Goal: Task Accomplishment & Management: Complete application form

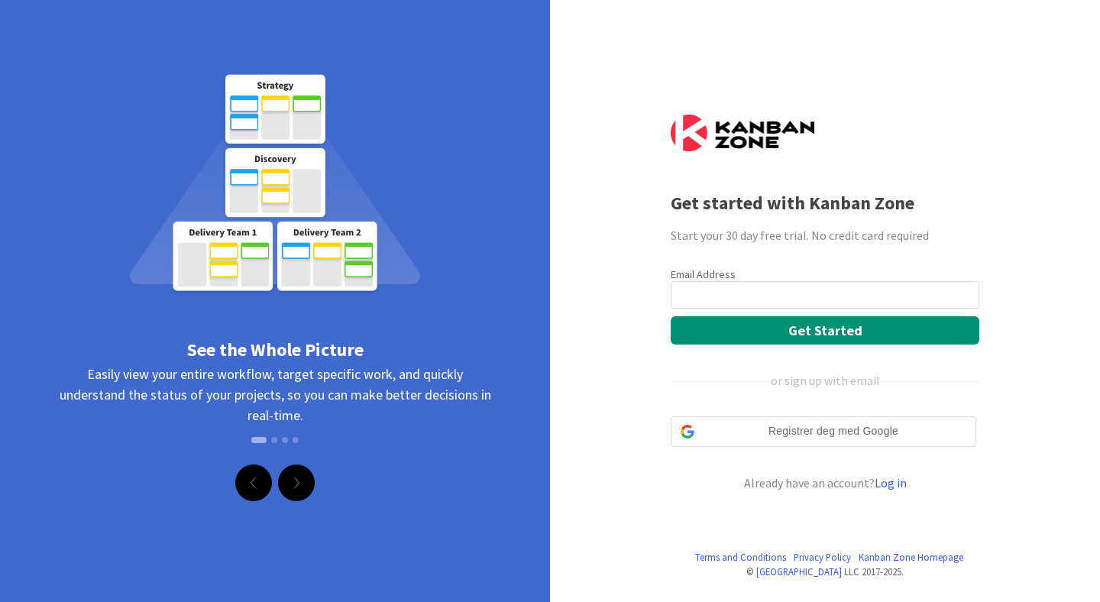
click at [803, 304] on input "email" at bounding box center [825, 295] width 309 height 28
type input "[EMAIL_ADDRESS][DOMAIN_NAME]"
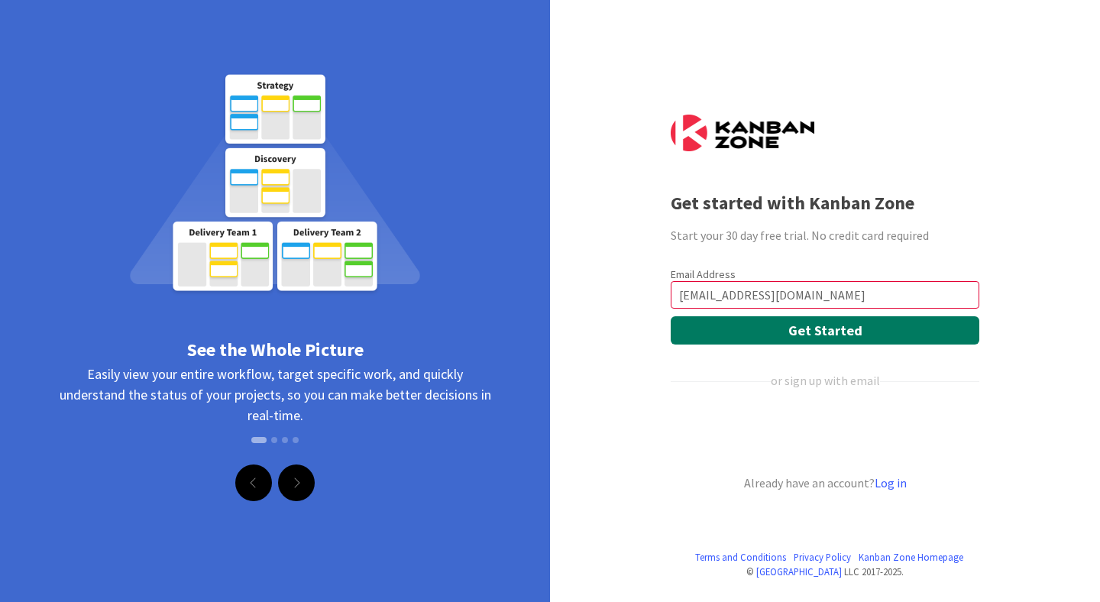
click at [789, 329] on button "Get Started" at bounding box center [825, 330] width 309 height 28
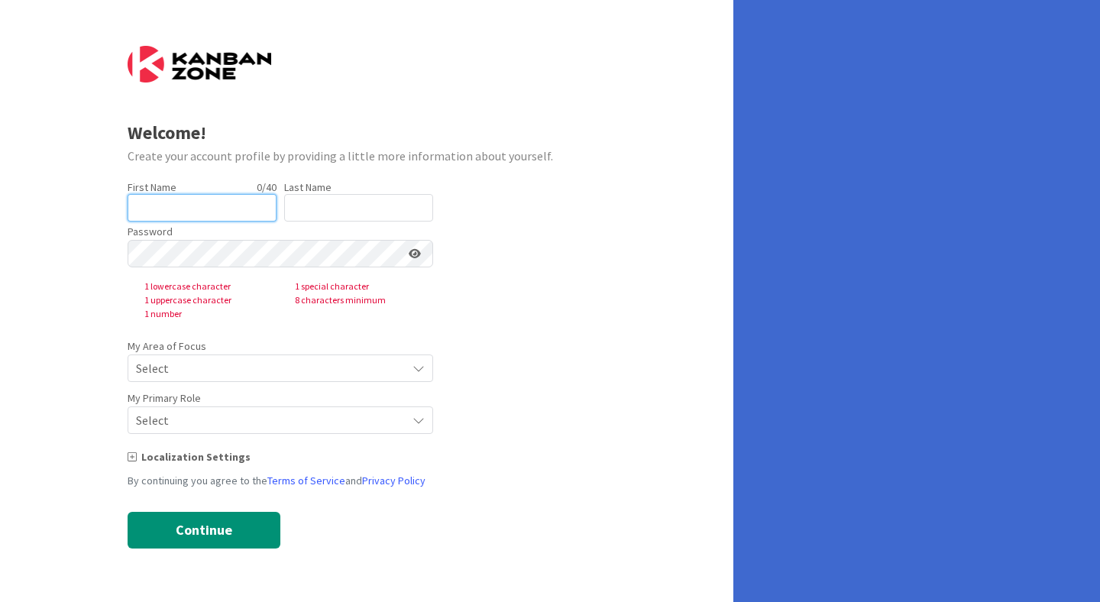
click at [232, 197] on input "text" at bounding box center [202, 208] width 149 height 28
type input "sander"
click at [299, 214] on input "text" at bounding box center [358, 208] width 149 height 28
click at [0, 601] on nordpass-autofill-portal at bounding box center [0, 602] width 0 height 0
type input "Magnussen"
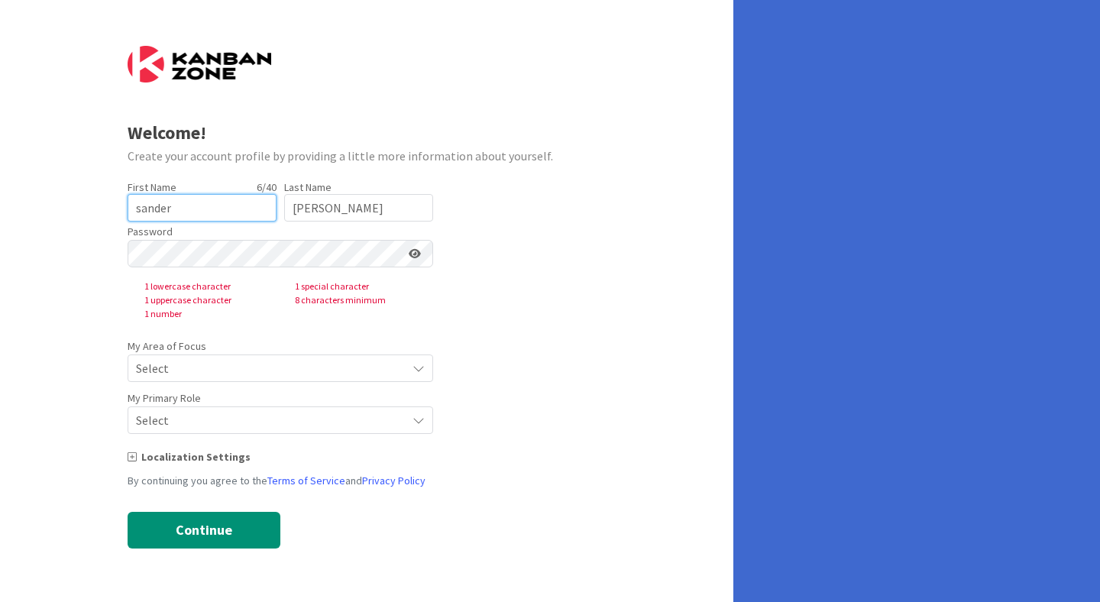
type input "Sander"
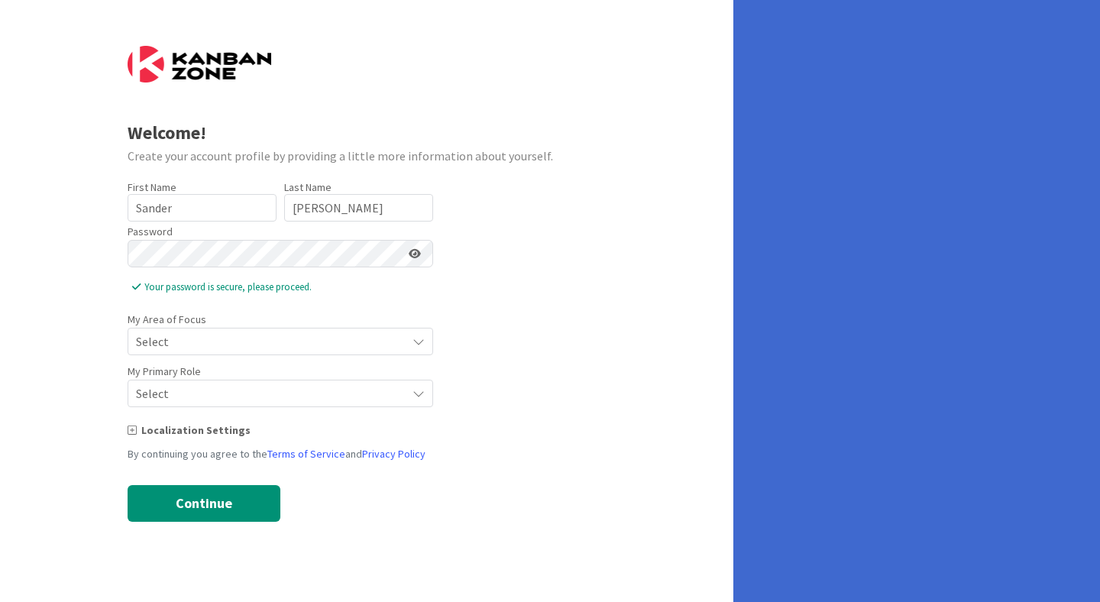
click at [274, 337] on span "Select" at bounding box center [267, 341] width 263 height 21
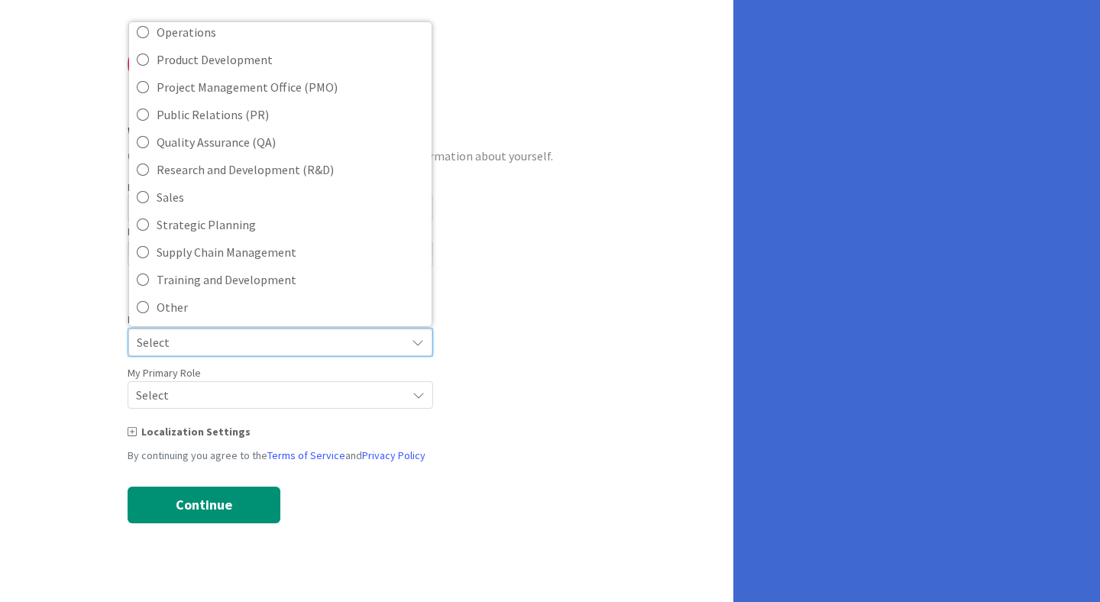
scroll to position [341, 0]
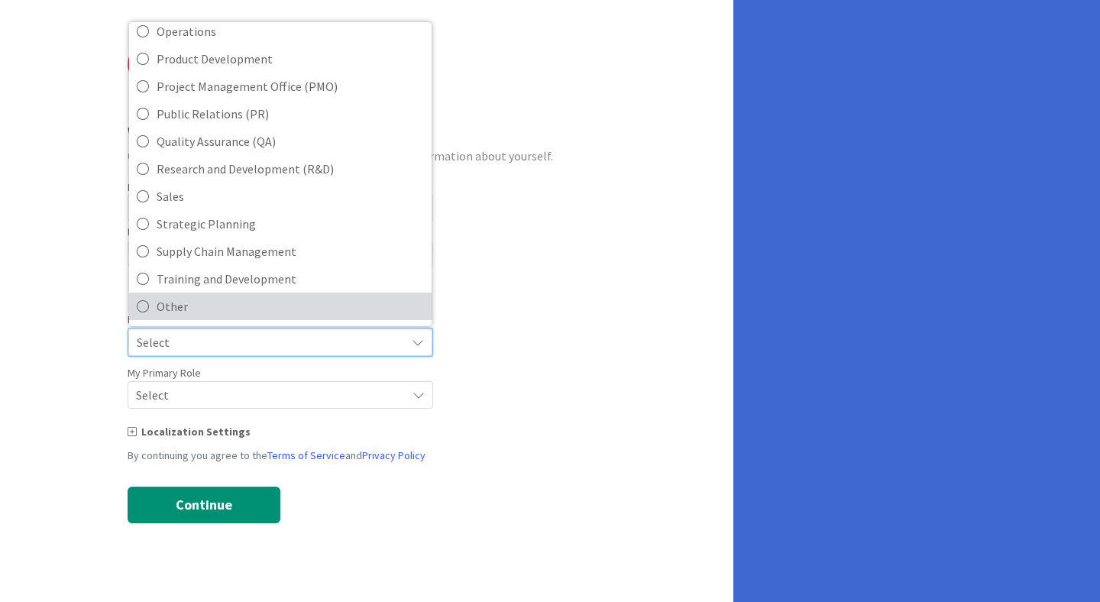
click at [254, 303] on span "Other" at bounding box center [290, 306] width 267 height 23
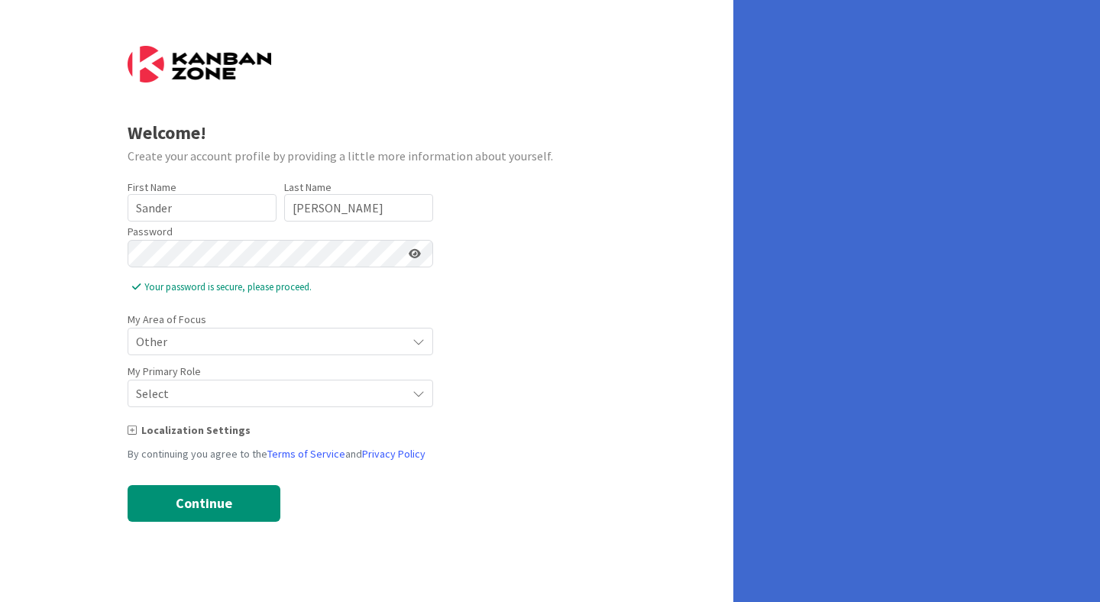
click at [242, 342] on span "Other" at bounding box center [267, 341] width 263 height 21
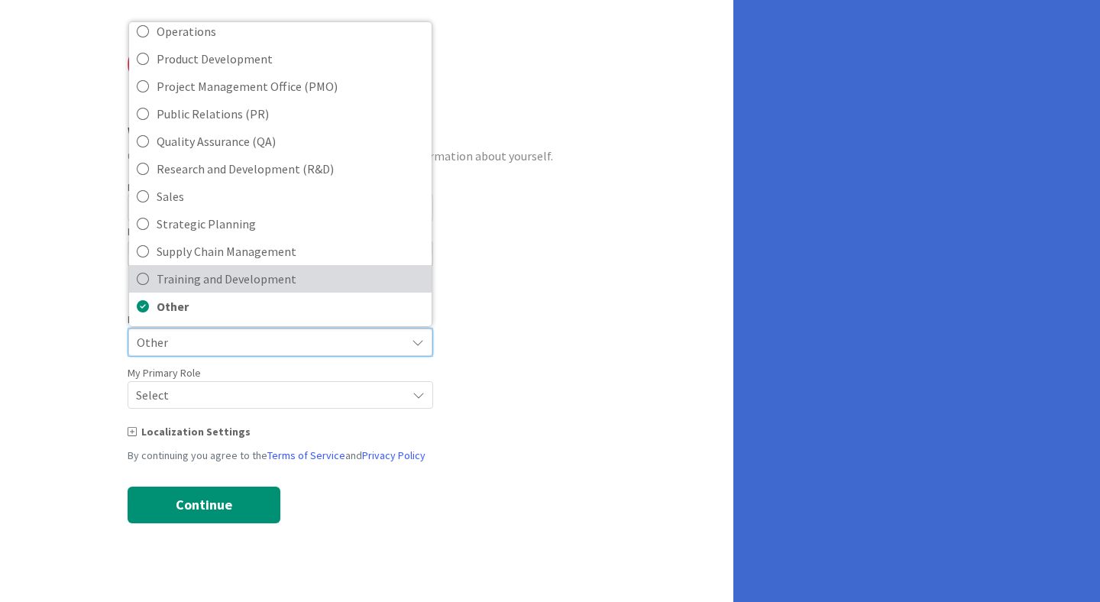
click at [251, 290] on link "Training and Development" at bounding box center [280, 279] width 303 height 28
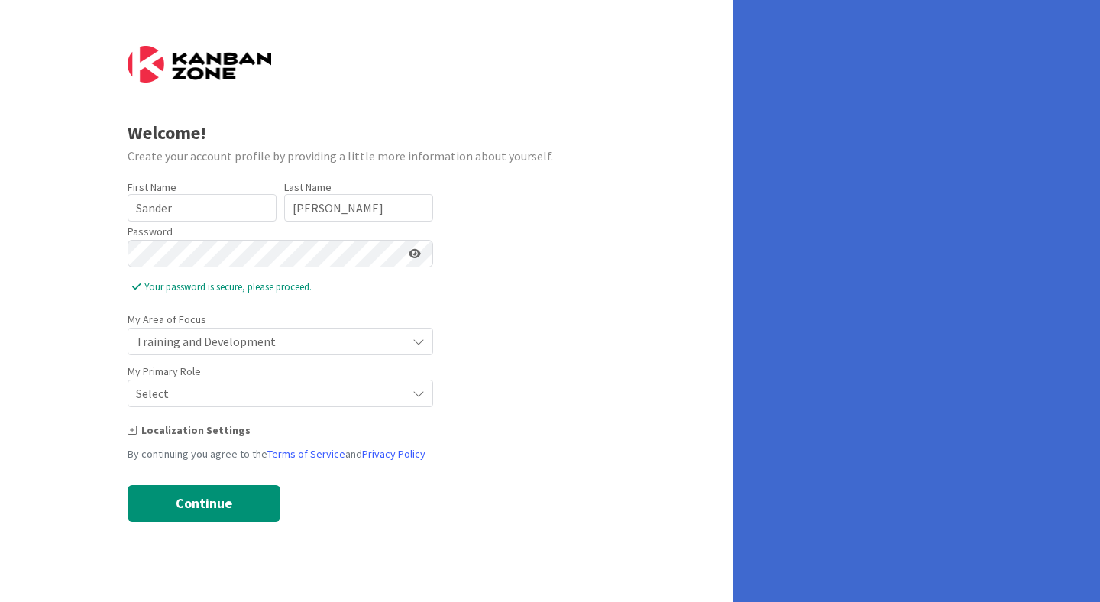
click at [238, 352] on span "Select" at bounding box center [267, 341] width 263 height 21
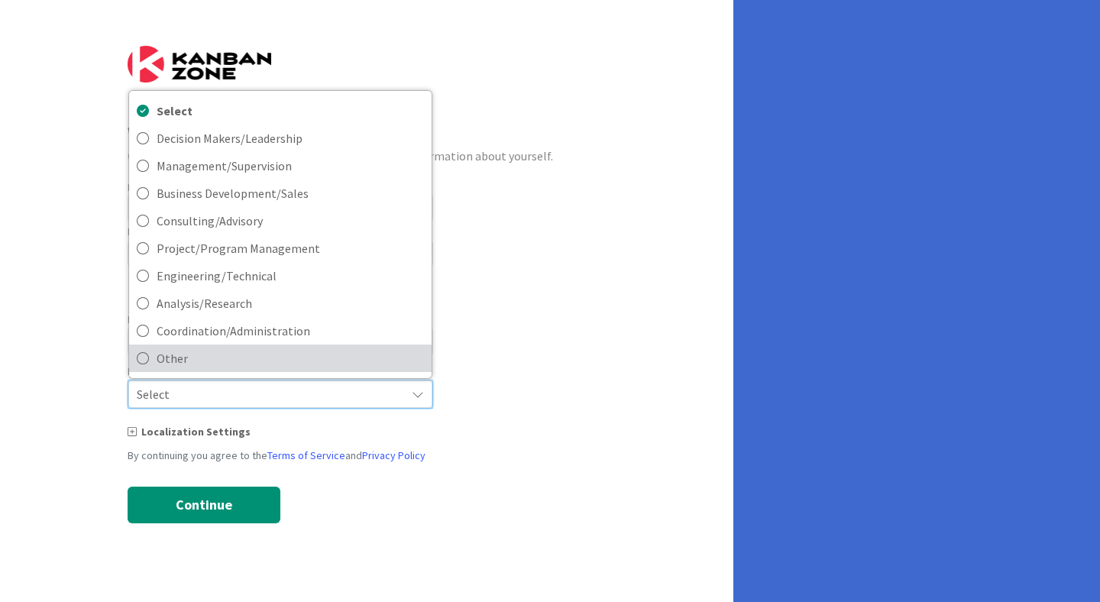
click at [241, 366] on span "Other" at bounding box center [290, 358] width 267 height 23
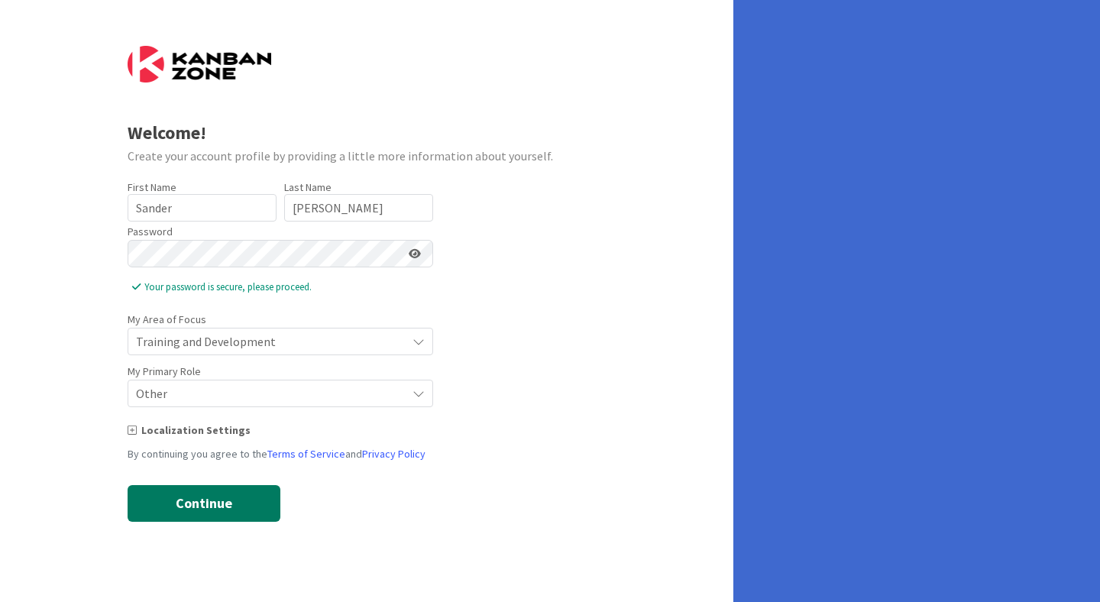
click at [223, 485] on button "Continue" at bounding box center [204, 503] width 153 height 37
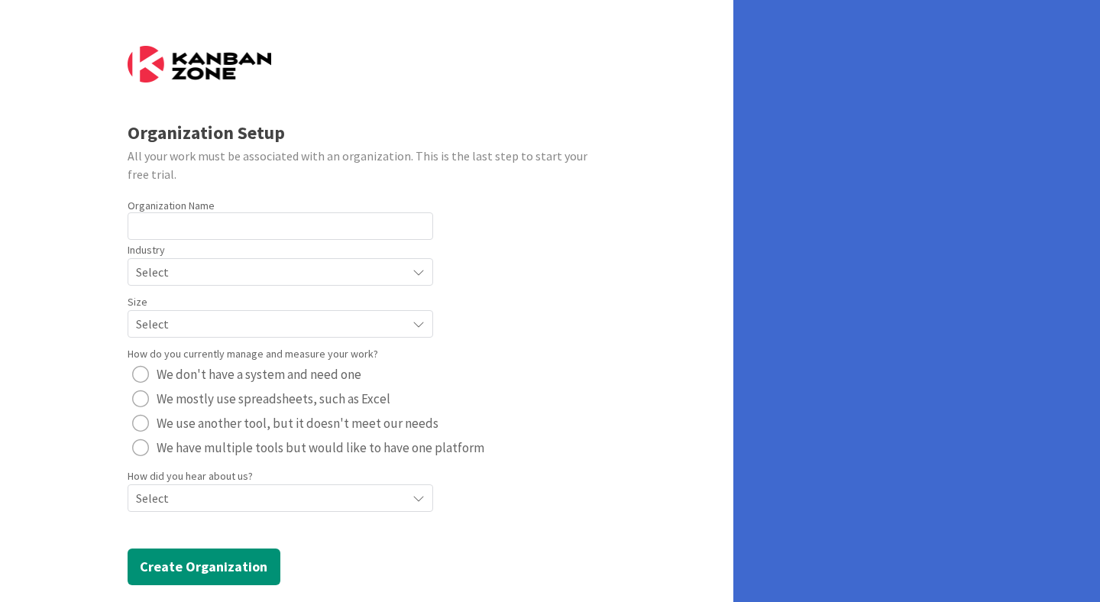
scroll to position [21, 0]
